Goal: Transaction & Acquisition: Purchase product/service

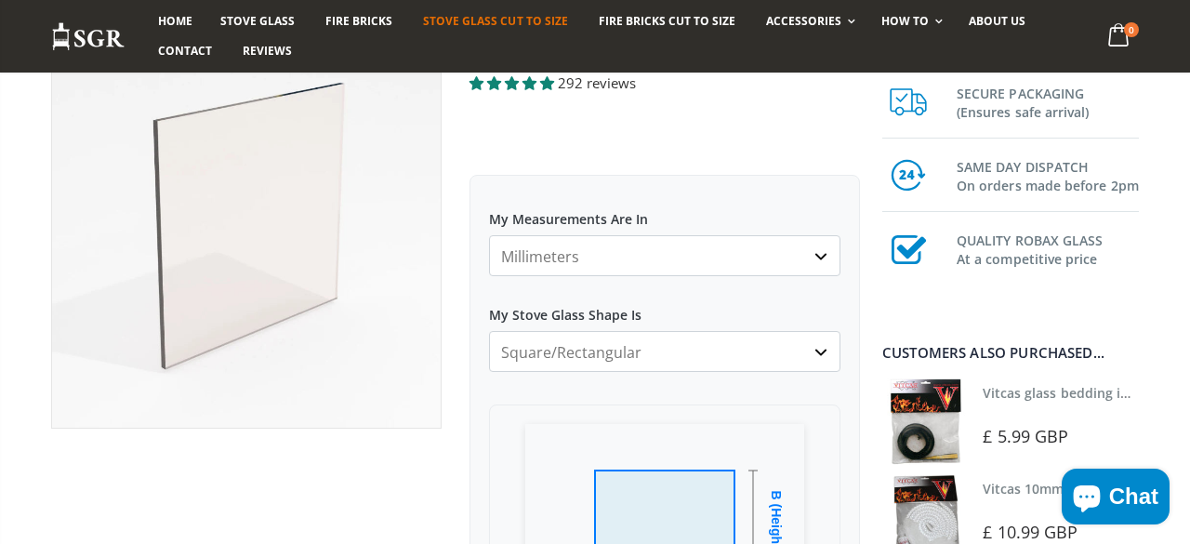
scroll to position [178, 0]
click at [821, 255] on select "Millimeters Centimeters Inches" at bounding box center [664, 254] width 351 height 41
click at [489, 234] on select "Millimeters Centimeters Inches" at bounding box center [664, 254] width 351 height 41
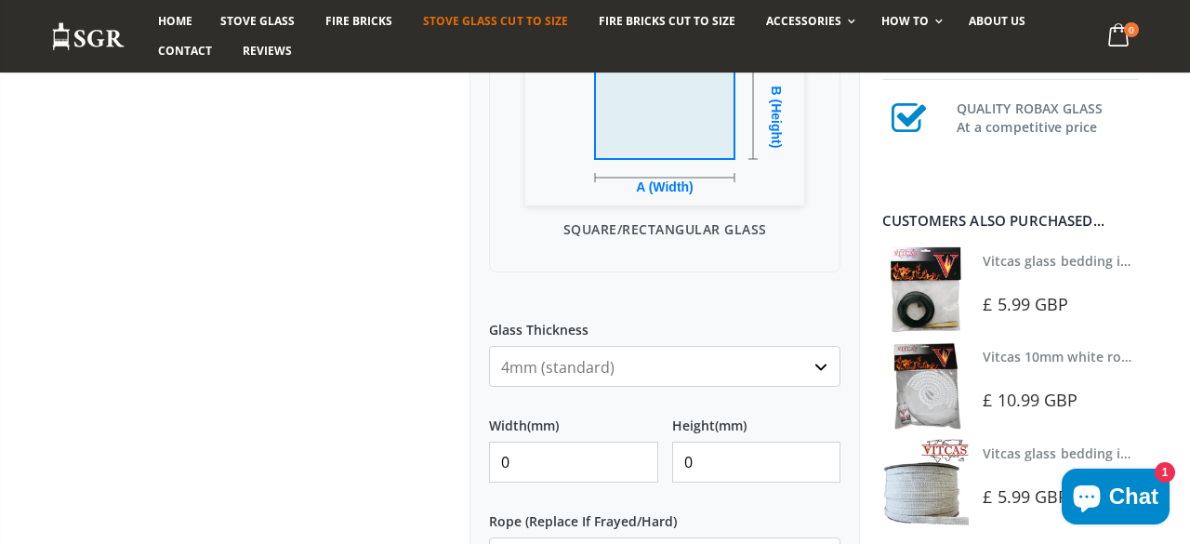
scroll to position [585, 0]
click at [540, 470] on input "0" at bounding box center [573, 459] width 169 height 41
type input "0"
type input "382"
click at [692, 460] on input "0" at bounding box center [756, 459] width 169 height 41
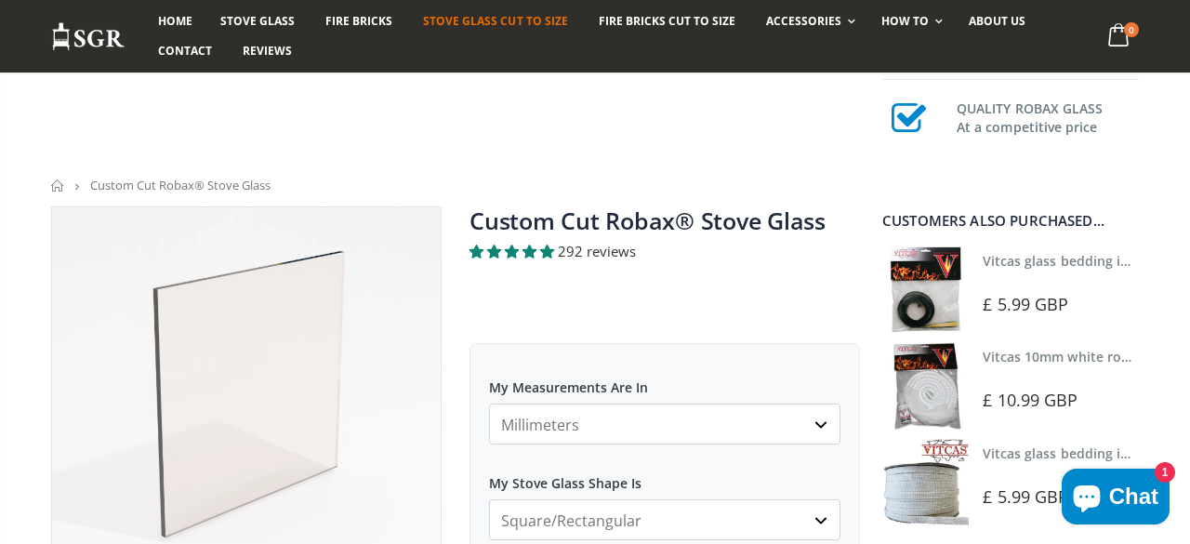
scroll to position [0, 0]
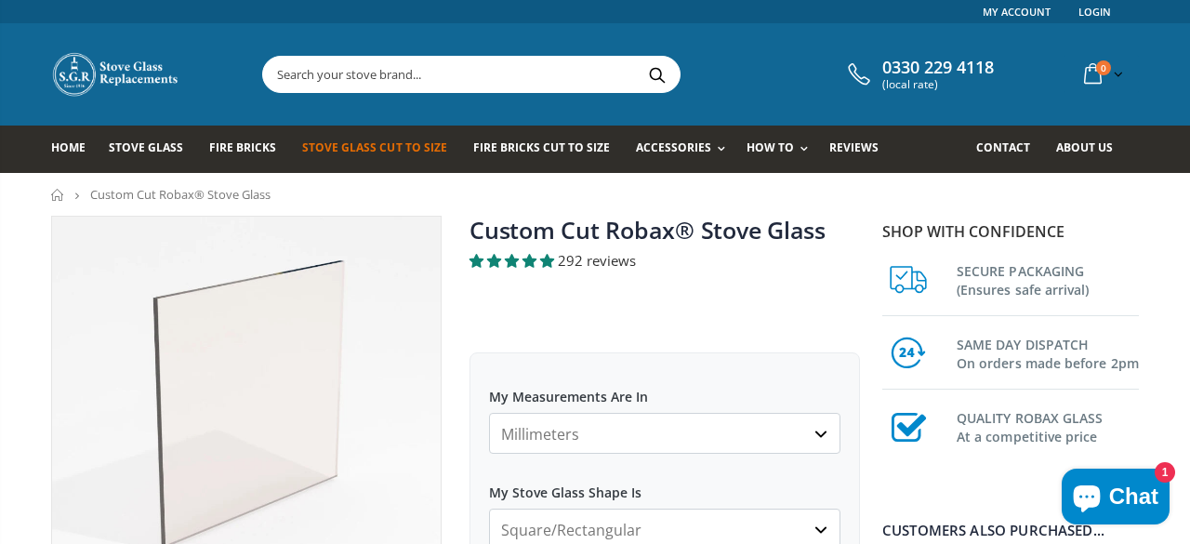
type input "333"
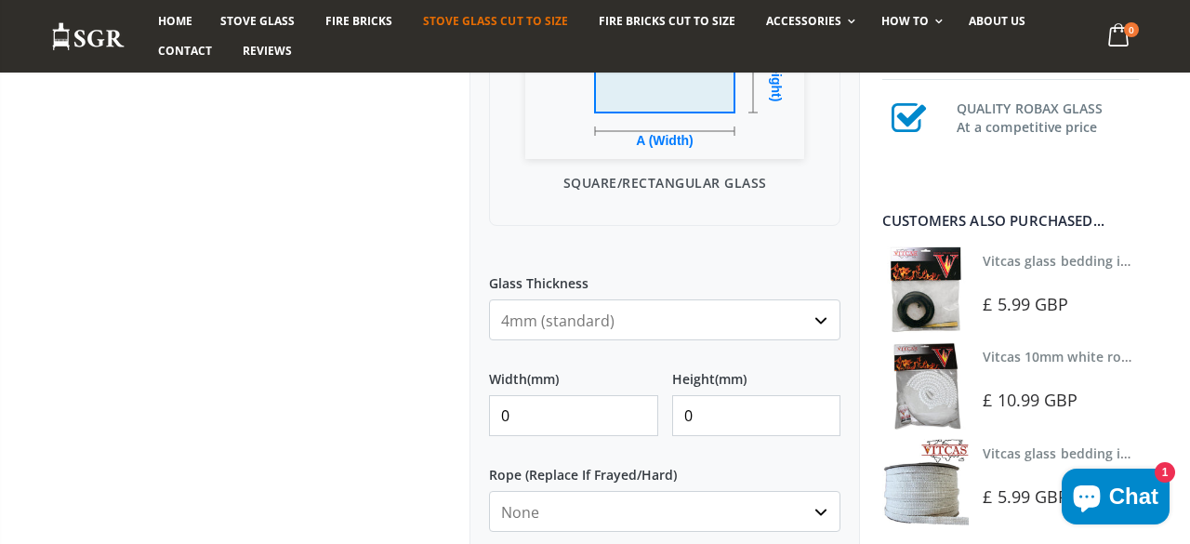
scroll to position [634, 0]
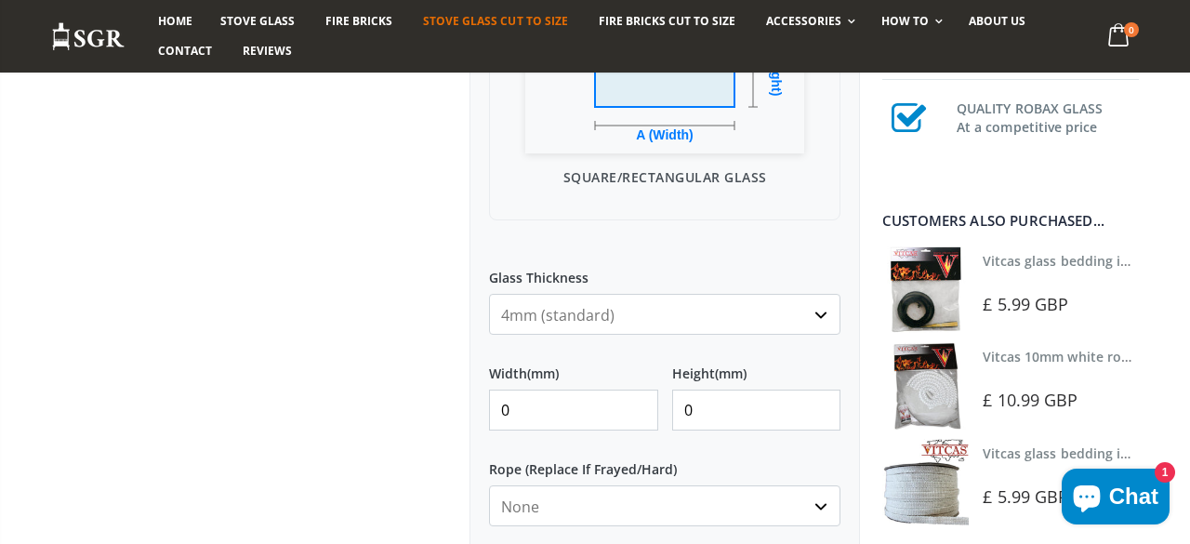
click at [567, 405] on input "0" at bounding box center [573, 409] width 169 height 41
type input "0"
type input "382"
click at [734, 402] on input "0" at bounding box center [756, 409] width 169 height 41
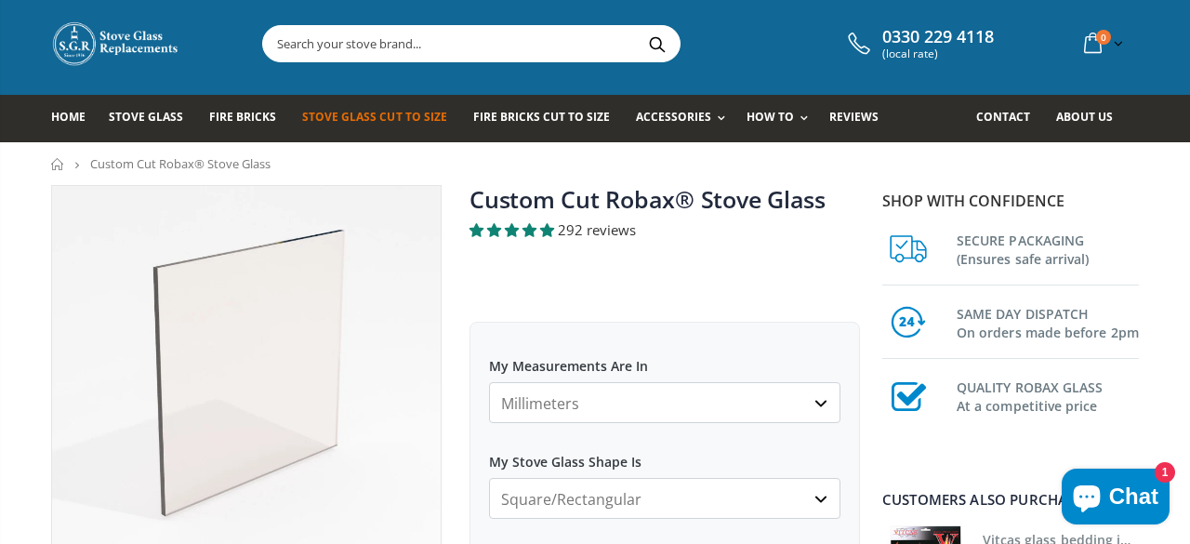
scroll to position [0, 0]
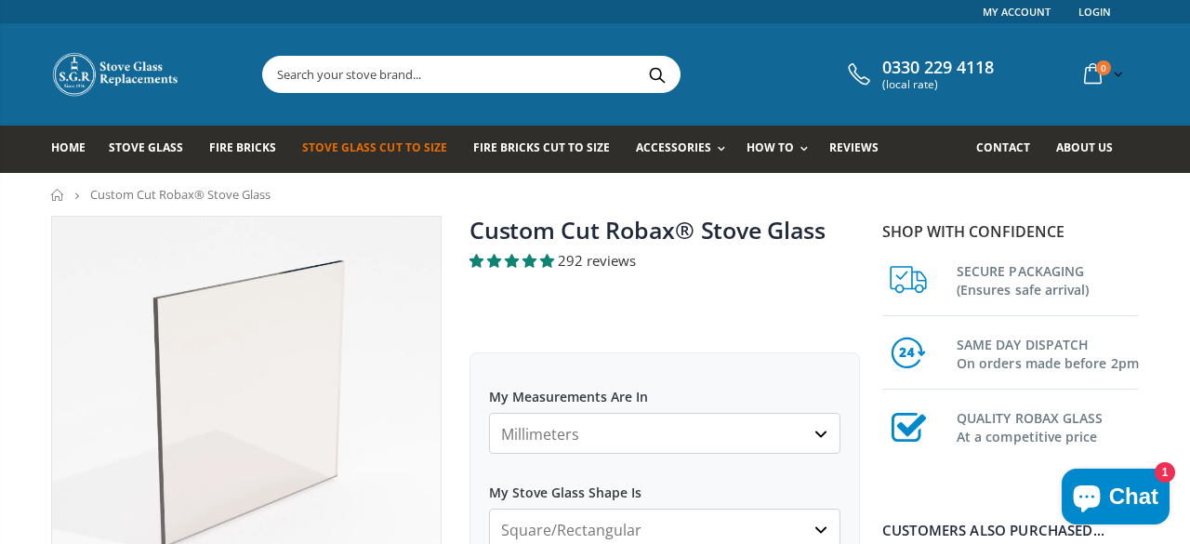
type input "333"
